Goal: Information Seeking & Learning: Learn about a topic

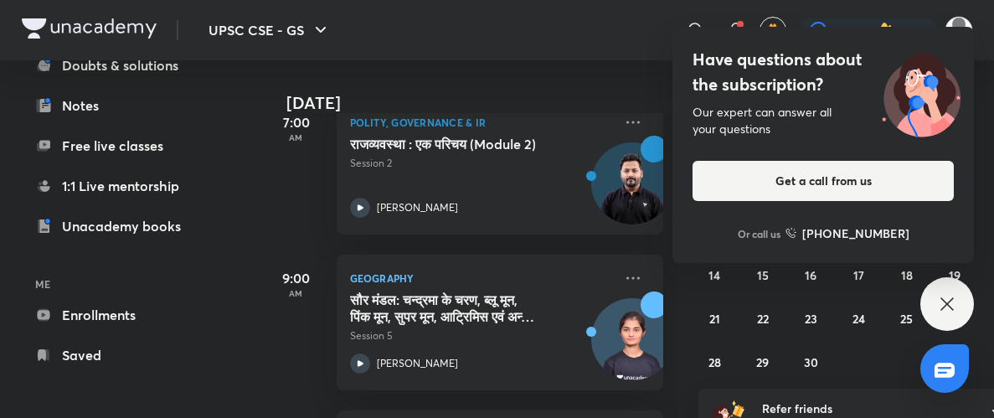
scroll to position [334, 0]
click at [146, 324] on link "Enrollments" at bounding box center [119, 316] width 194 height 34
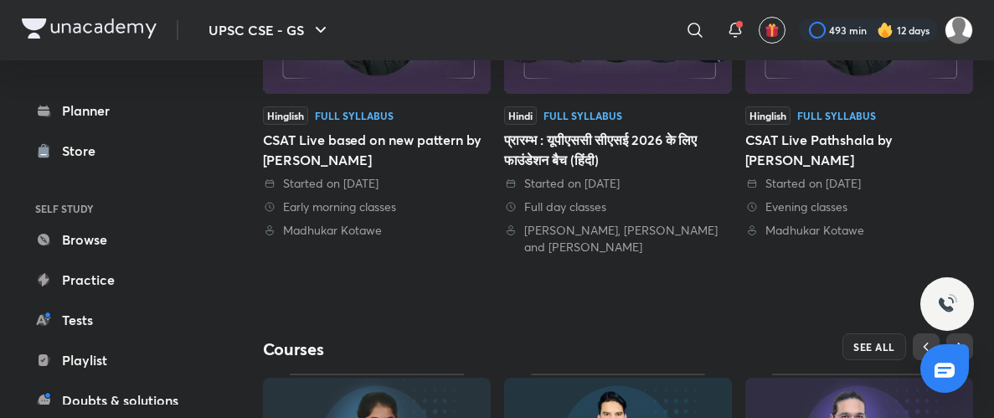
scroll to position [487, 0]
click at [880, 348] on span "SEE ALL" at bounding box center [875, 349] width 42 height 12
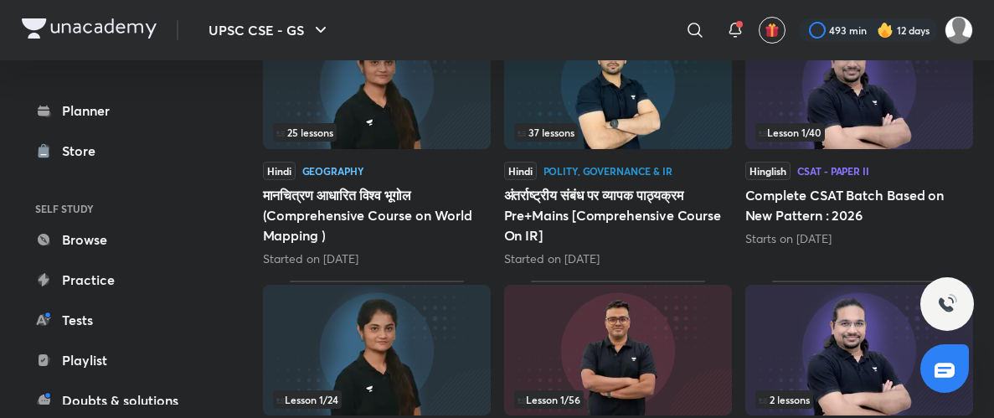
scroll to position [909, 0]
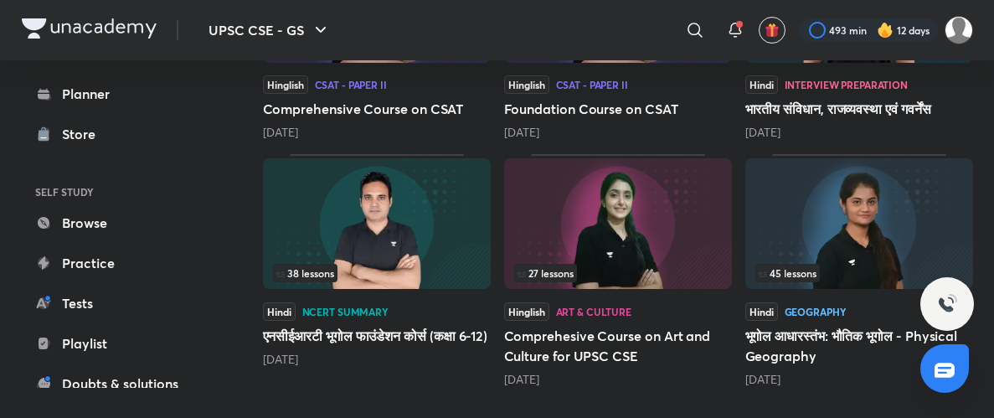
click at [859, 266] on div "45 lessons" at bounding box center [860, 273] width 208 height 18
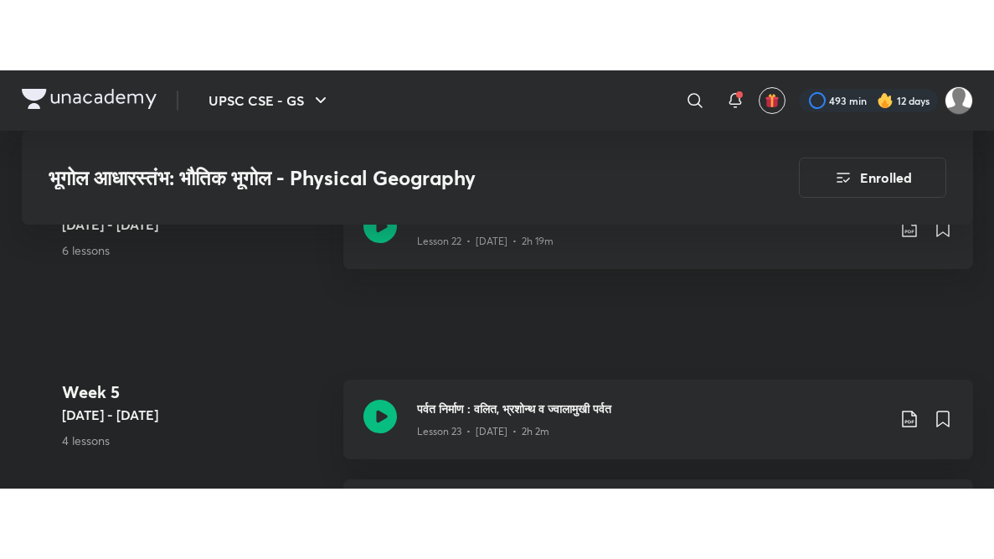
scroll to position [3377, 0]
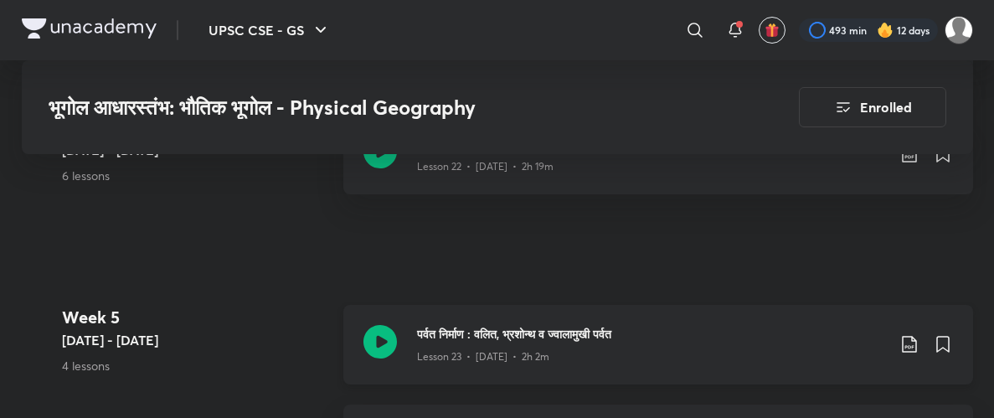
click at [379, 336] on icon at bounding box center [381, 342] width 34 height 34
